Goal: Task Accomplishment & Management: Manage account settings

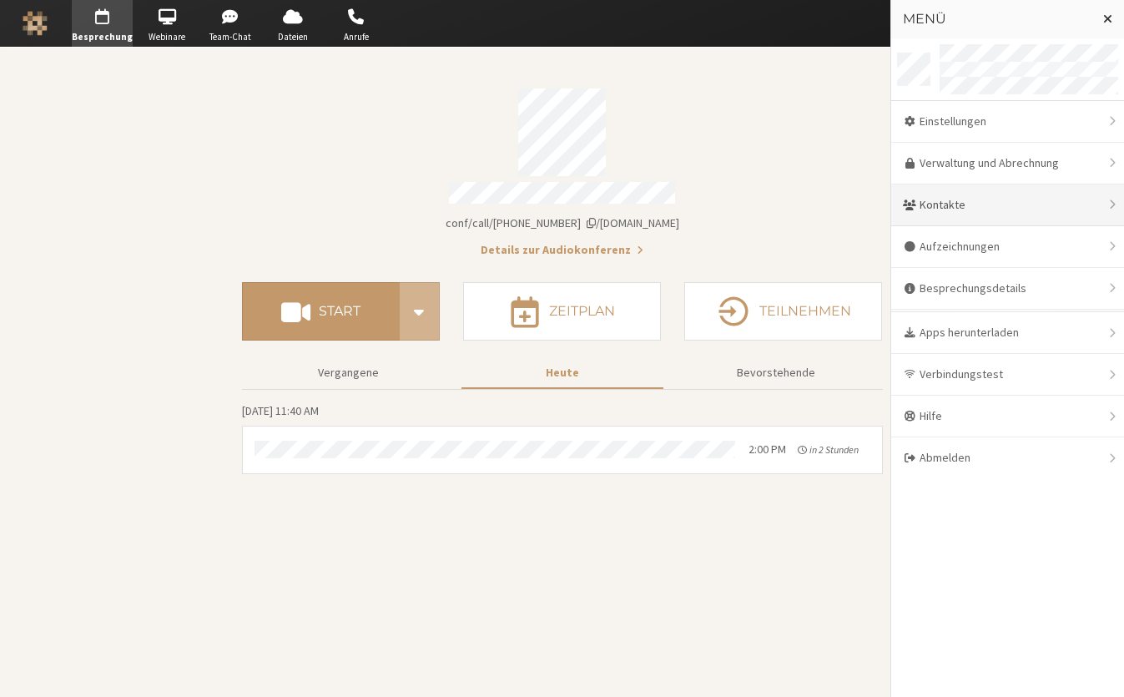
click at [984, 205] on div "Kontakte" at bounding box center [1007, 205] width 233 height 42
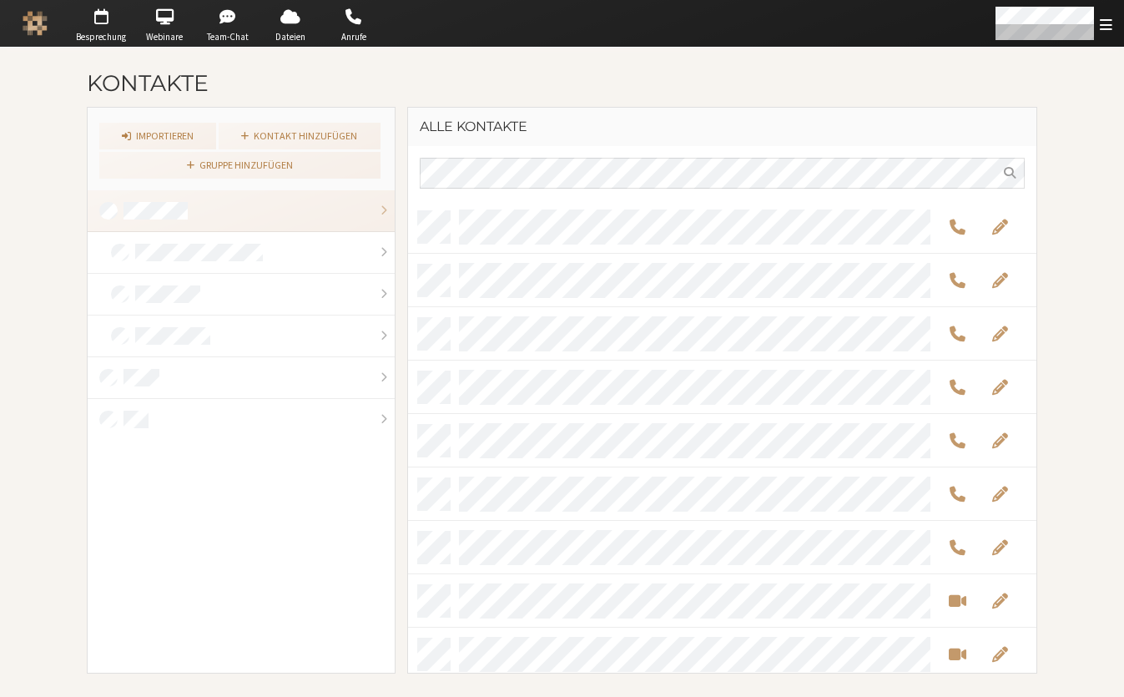
scroll to position [460, 616]
click at [227, 24] on span "button" at bounding box center [228, 16] width 58 height 27
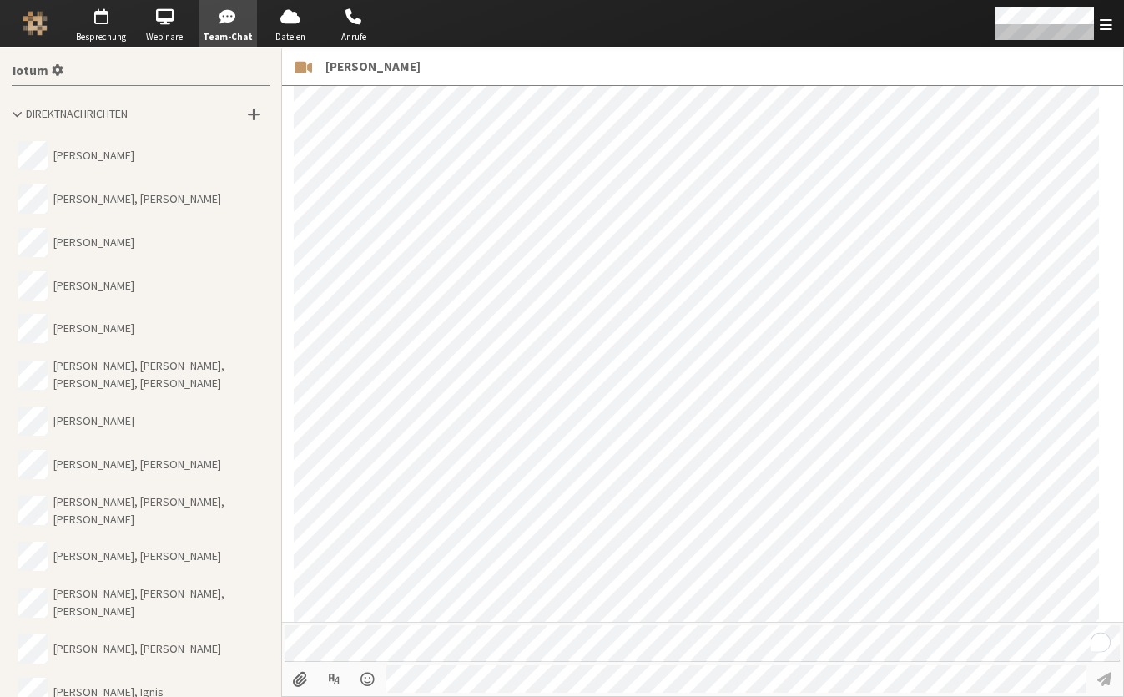
scroll to position [2393, 0]
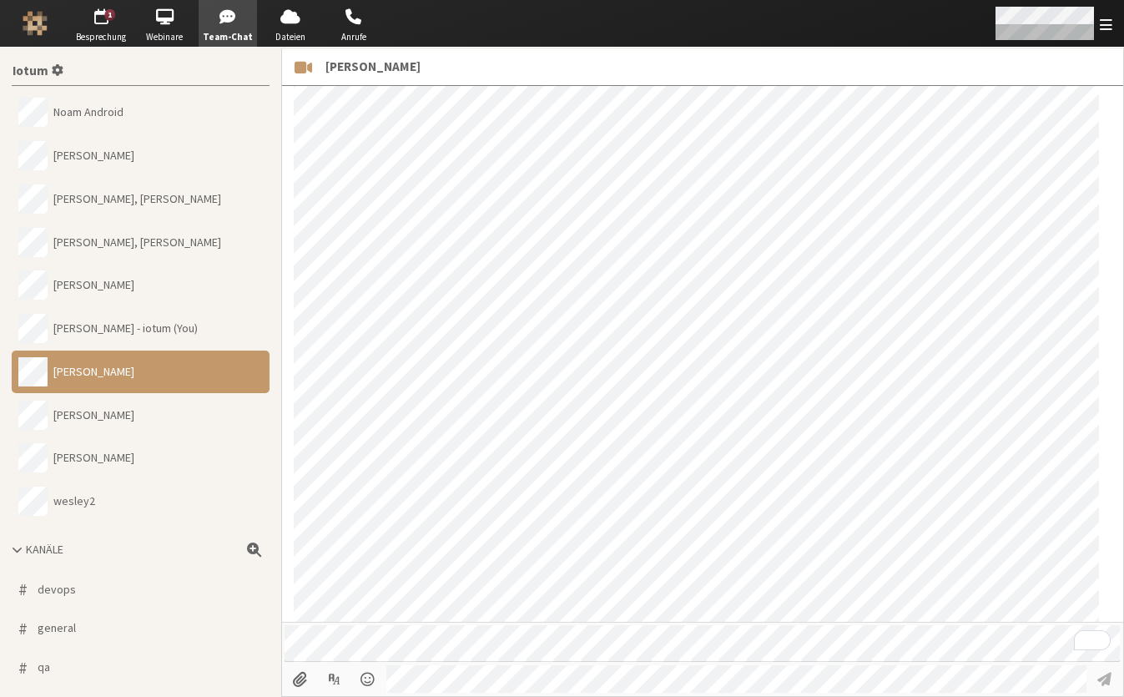
click at [1070, 41] on div "Menü öffnen" at bounding box center [1052, 23] width 143 height 47
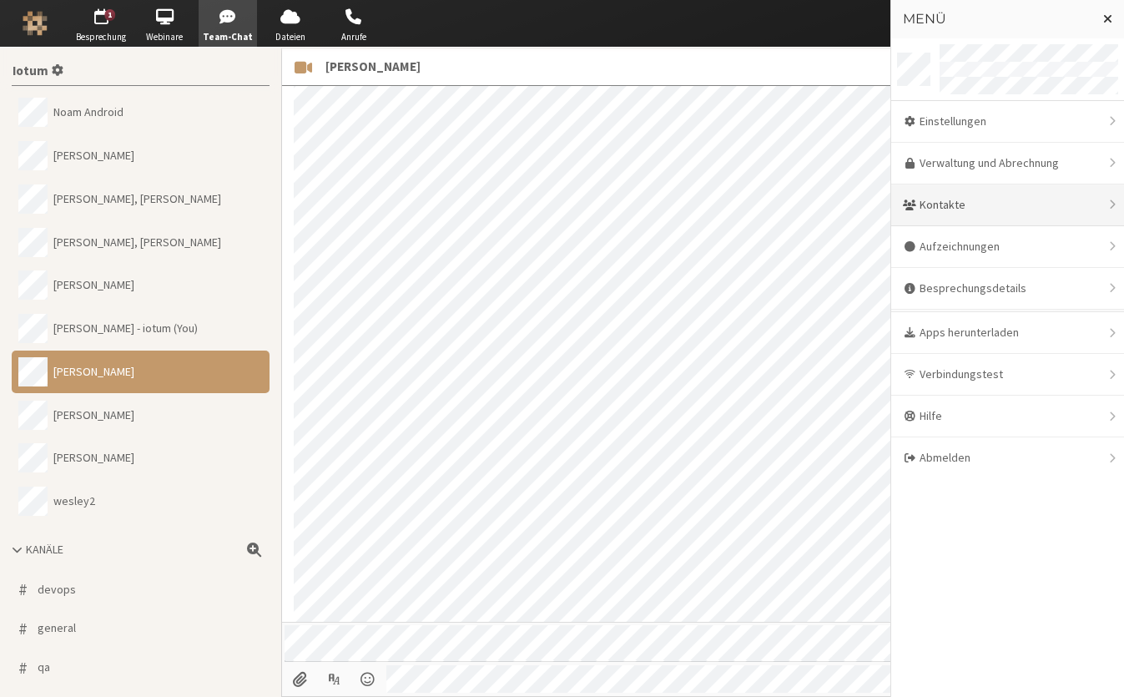
click at [990, 199] on div "Kontakte" at bounding box center [1007, 205] width 233 height 42
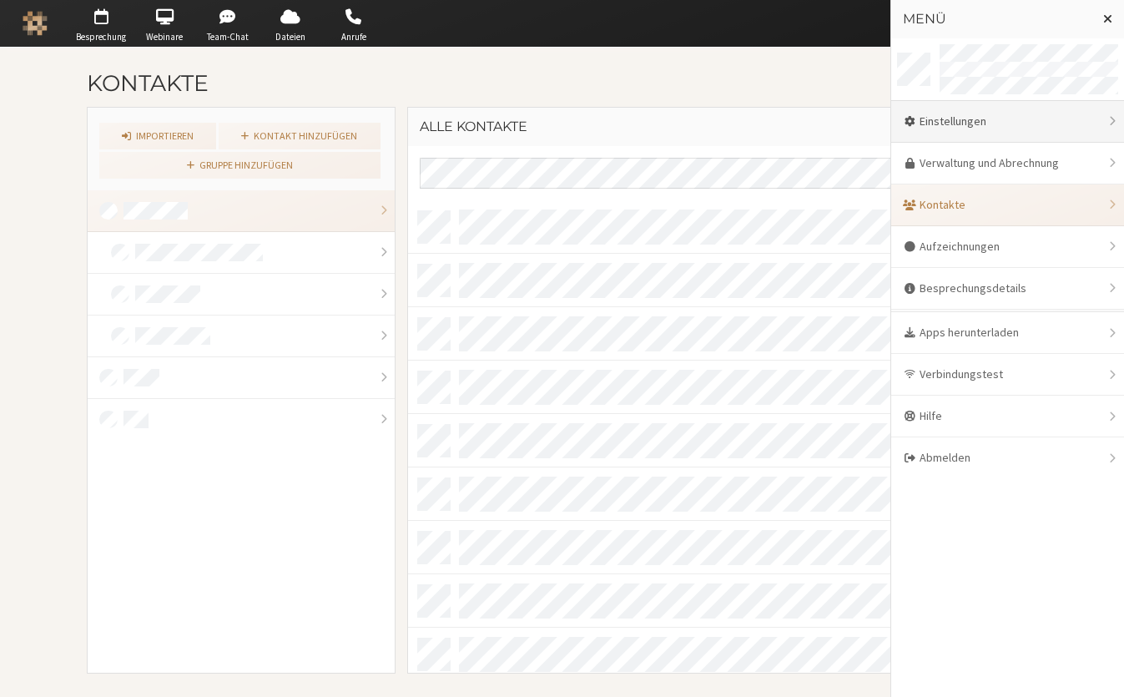
click at [935, 135] on div "Einstellungen" at bounding box center [1007, 122] width 233 height 42
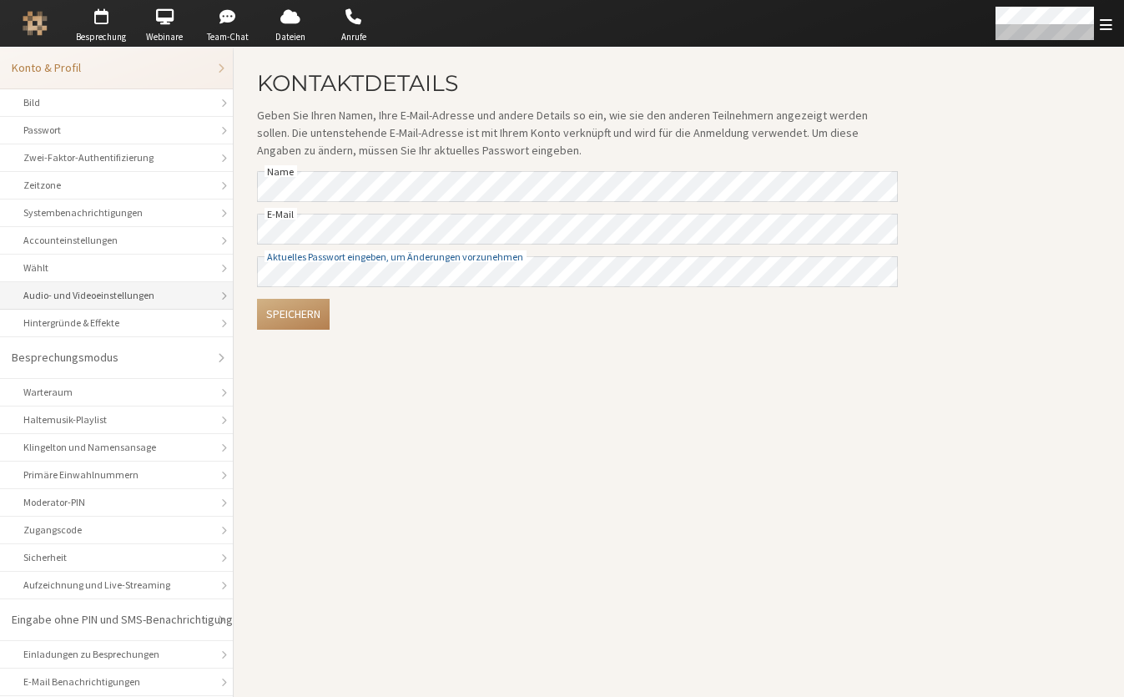
click at [124, 301] on div "Audio- und Videoeinstellungen" at bounding box center [116, 295] width 186 height 15
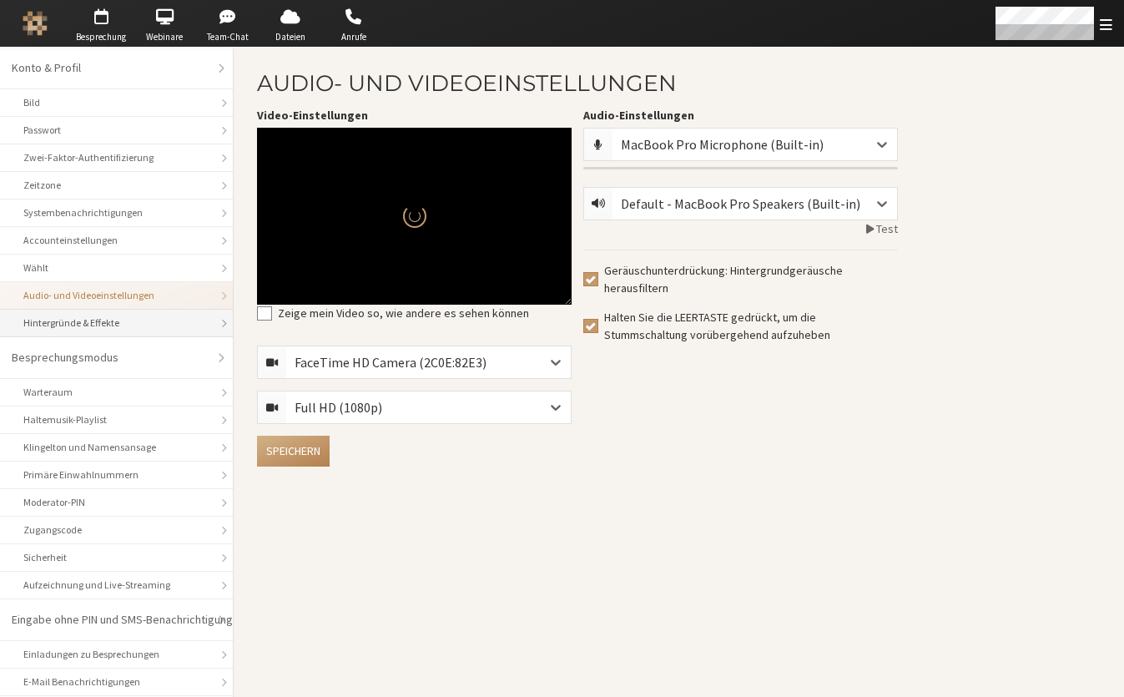
click at [118, 327] on div "Hintergründe & Effekte" at bounding box center [116, 322] width 186 height 15
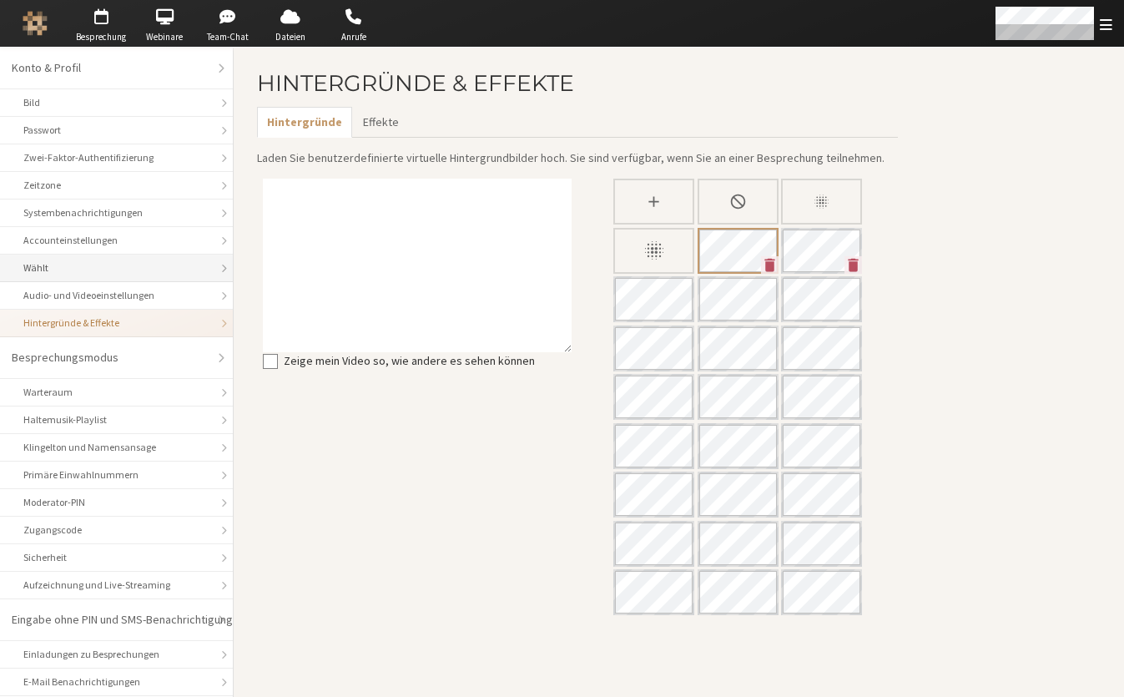
click at [110, 270] on div "Wählt" at bounding box center [116, 267] width 186 height 15
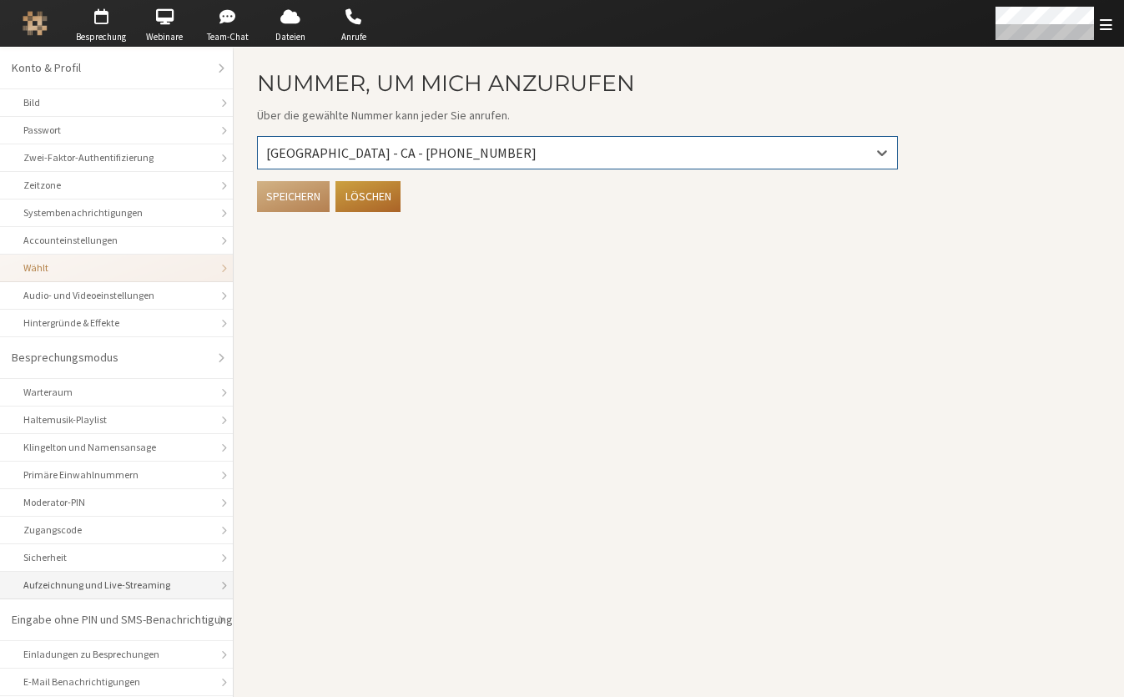
click at [98, 577] on li "Aufzeichnung und Live-Streaming" at bounding box center [116, 586] width 233 height 28
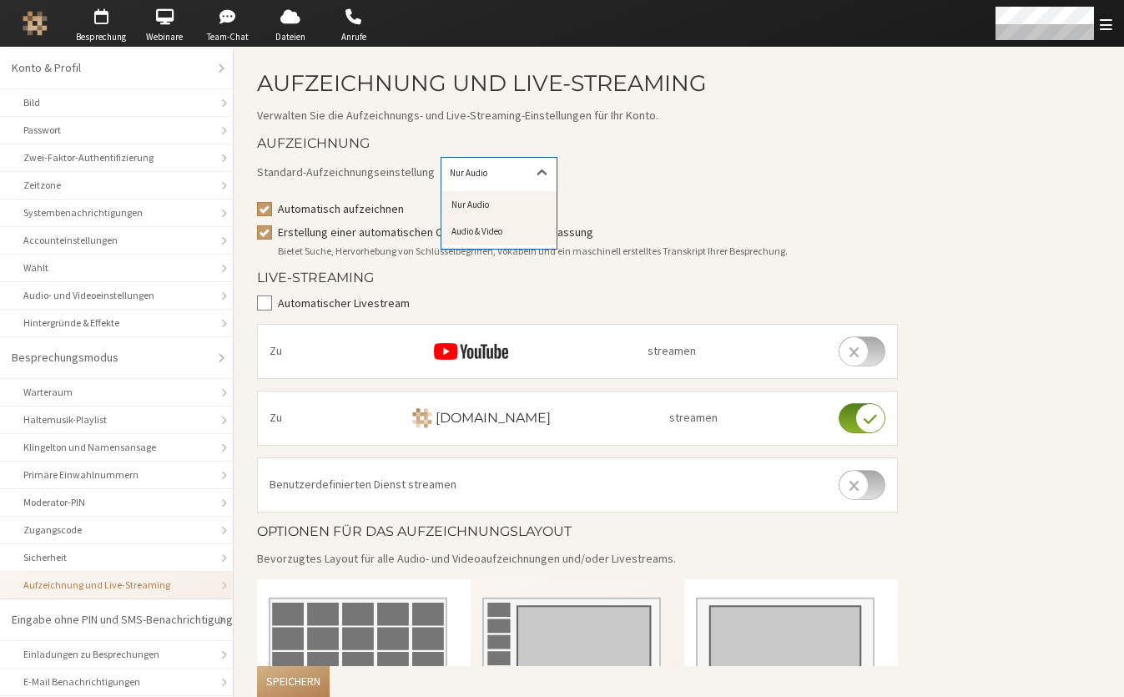
click at [473, 232] on div "Audio & Video" at bounding box center [498, 232] width 115 height 28
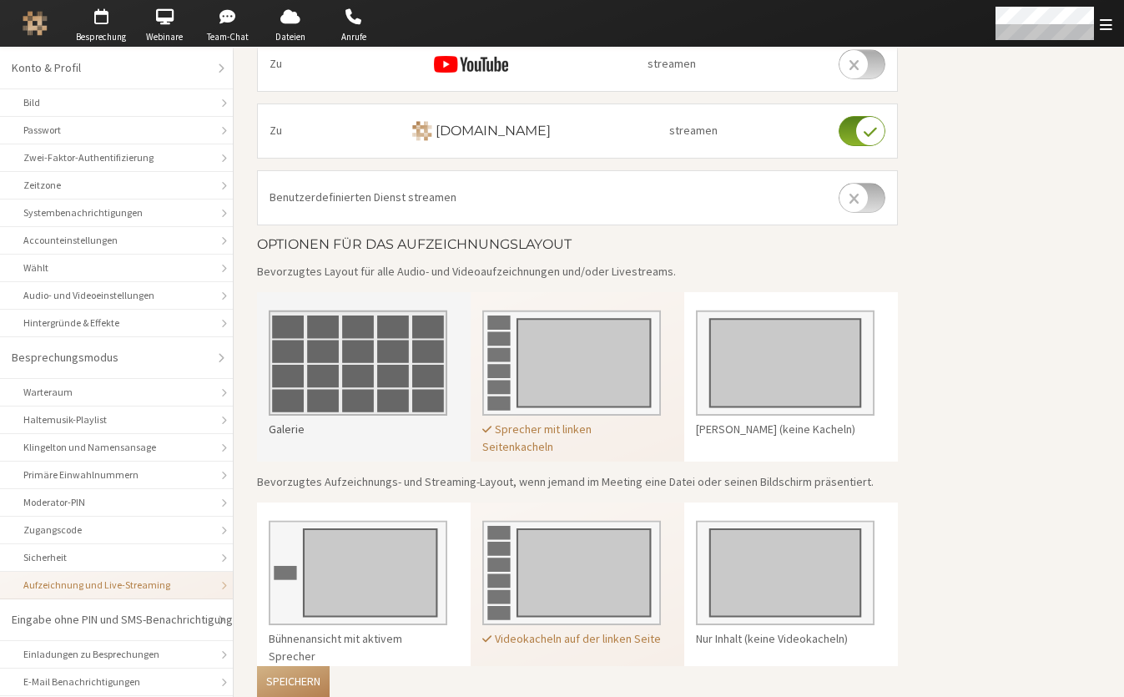
scroll to position [326, 0]
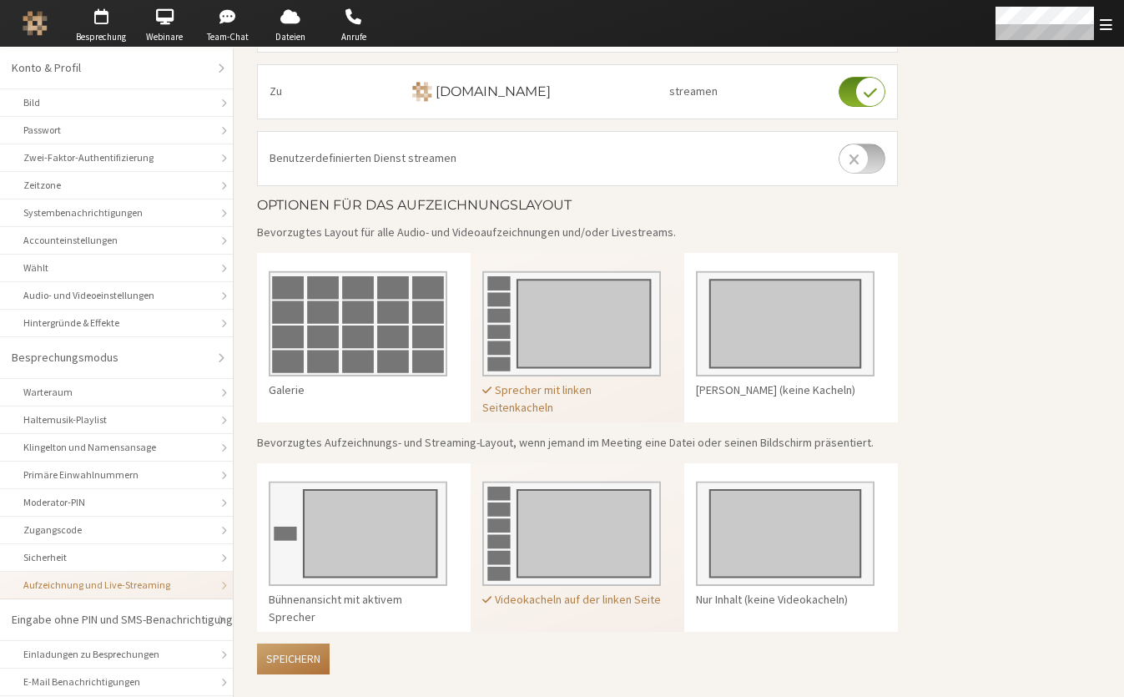
click at [295, 659] on button "Speichern" at bounding box center [293, 658] width 73 height 31
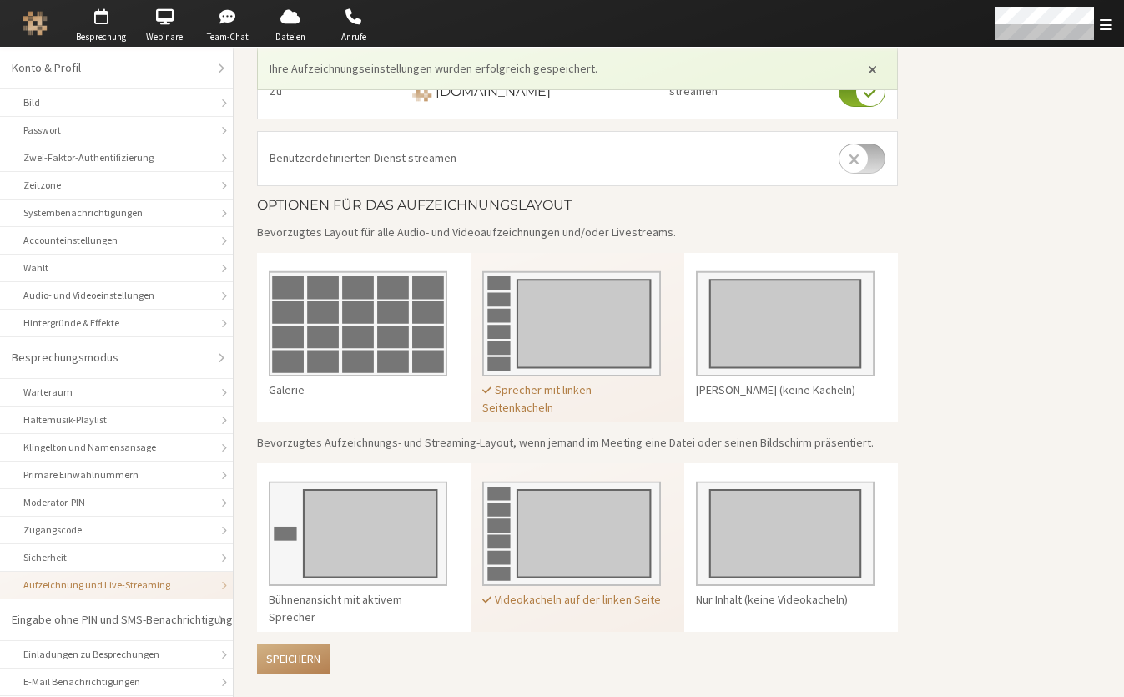
scroll to position [0, 0]
